Goal: Find specific page/section

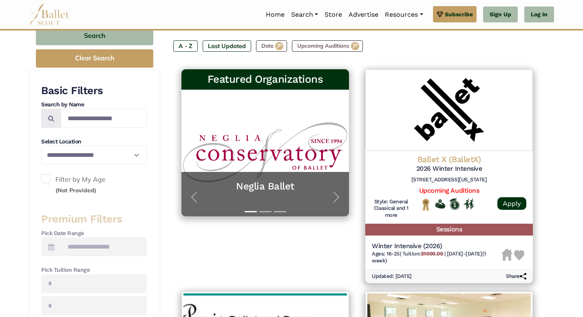
scroll to position [122, 0]
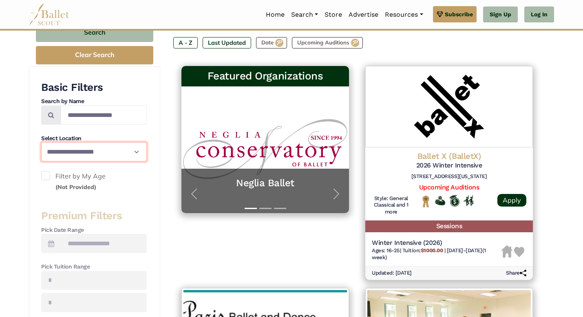
click at [101, 145] on select "**********" at bounding box center [94, 151] width 106 height 19
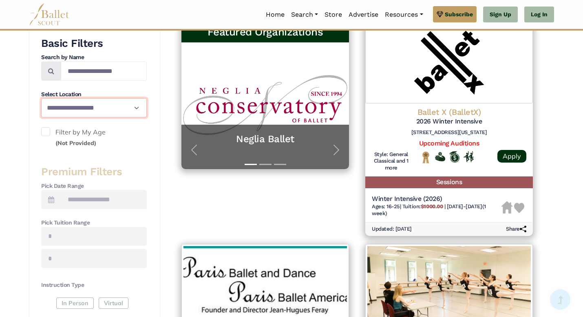
scroll to position [167, 0]
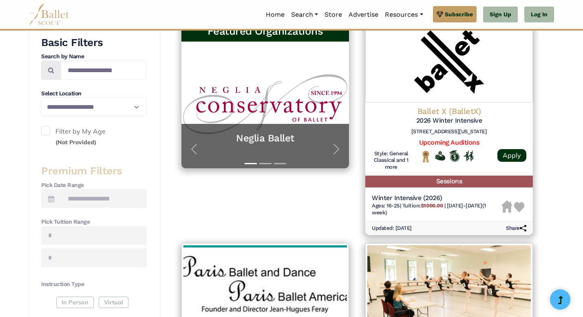
click at [43, 129] on span at bounding box center [45, 130] width 9 height 9
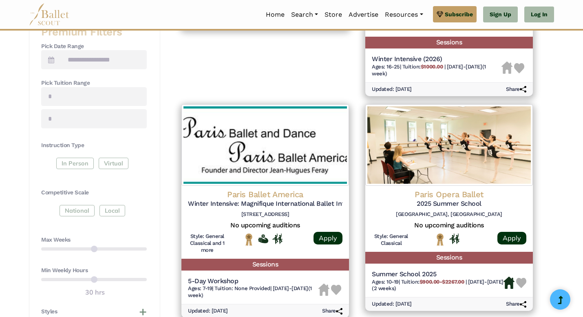
scroll to position [306, 0]
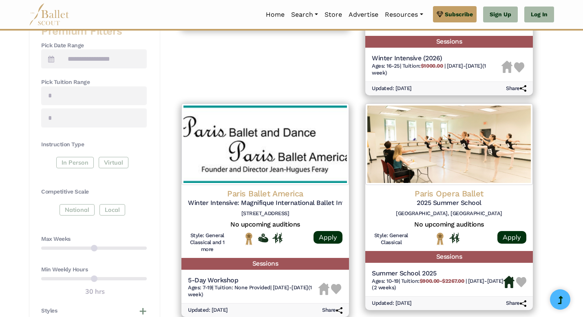
click at [79, 161] on div "In Person Virtual" at bounding box center [94, 164] width 106 height 15
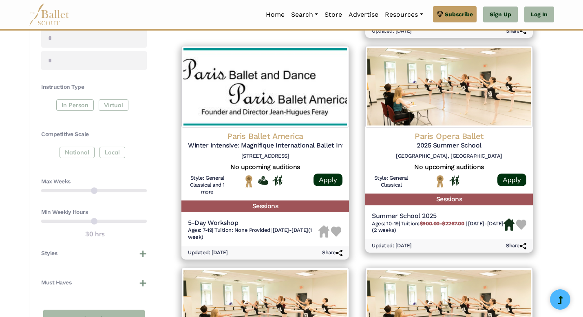
scroll to position [427, 0]
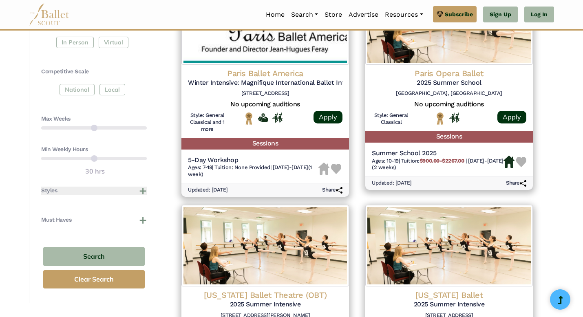
click at [104, 187] on button "Styles" at bounding box center [94, 191] width 106 height 8
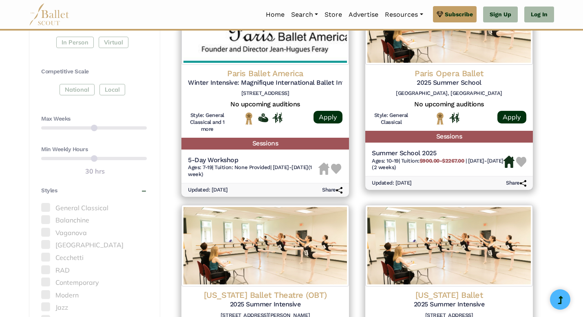
scroll to position [489, 0]
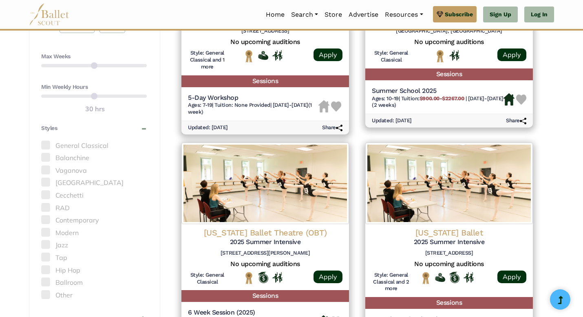
click at [44, 204] on span at bounding box center [45, 207] width 9 height 9
click at [146, 129] on button "Styles" at bounding box center [94, 128] width 106 height 8
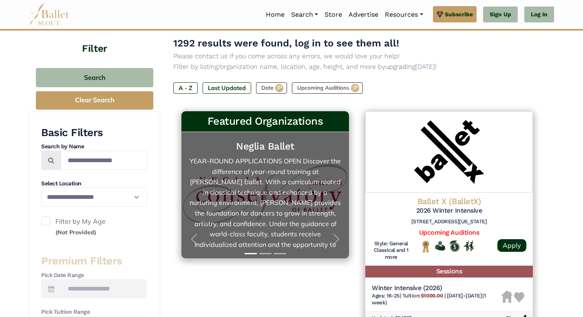
scroll to position [19, 0]
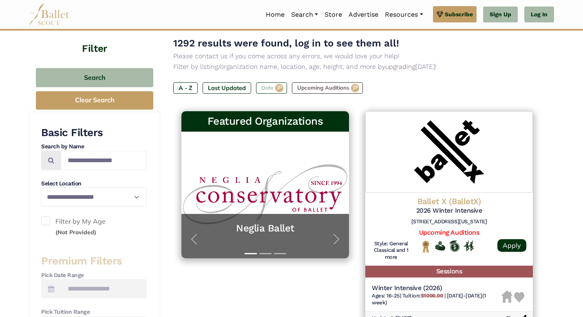
click at [278, 91] on label "Date" at bounding box center [271, 87] width 31 height 11
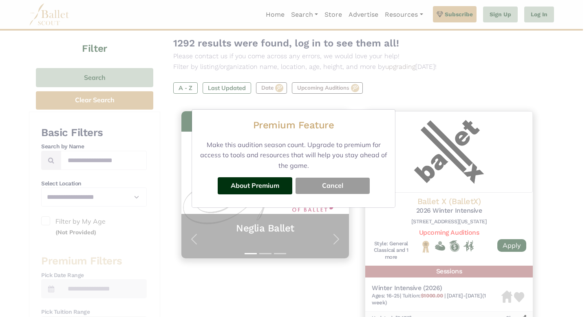
click at [324, 183] on button "Cancel" at bounding box center [332, 186] width 74 height 16
